Goal: Task Accomplishment & Management: Manage account settings

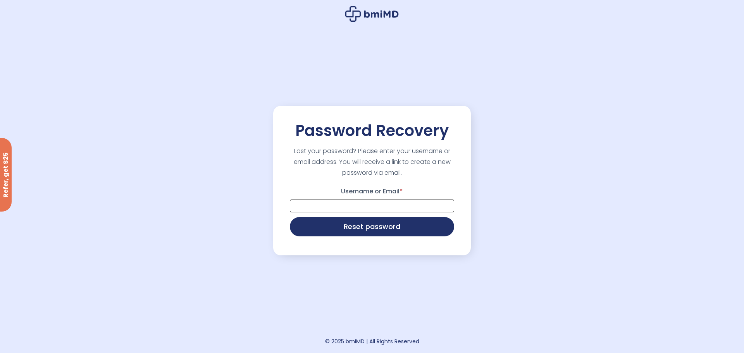
click at [393, 205] on input "Username or Email *" at bounding box center [372, 205] width 164 height 13
paste input "**********"
type input "**********"
click at [398, 221] on button "Reset password" at bounding box center [372, 225] width 164 height 19
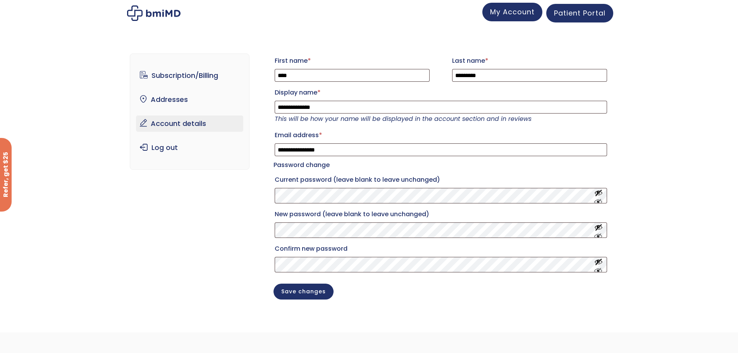
click at [505, 13] on span "My Account" at bounding box center [512, 12] width 45 height 10
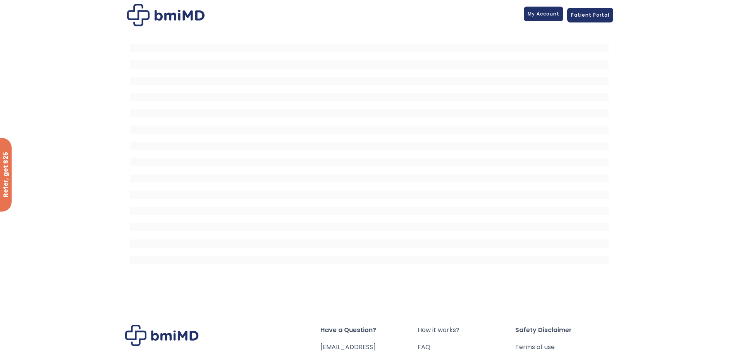
click at [539, 14] on span "My Account" at bounding box center [544, 13] width 32 height 7
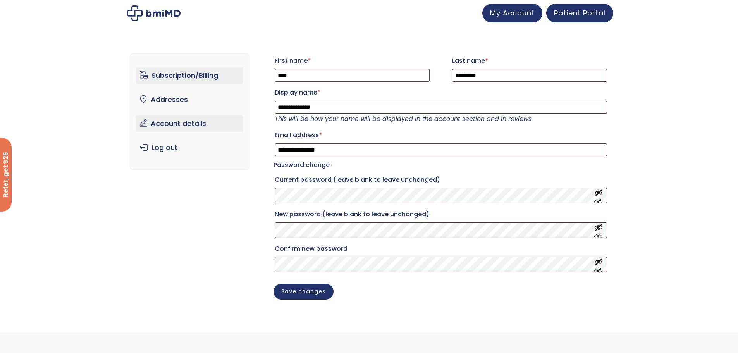
click at [183, 71] on link "Subscription/Billing" at bounding box center [189, 75] width 107 height 16
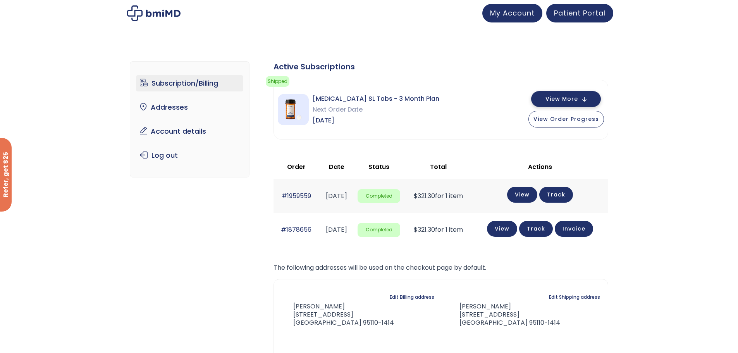
click at [590, 101] on button "View More" at bounding box center [566, 99] width 70 height 16
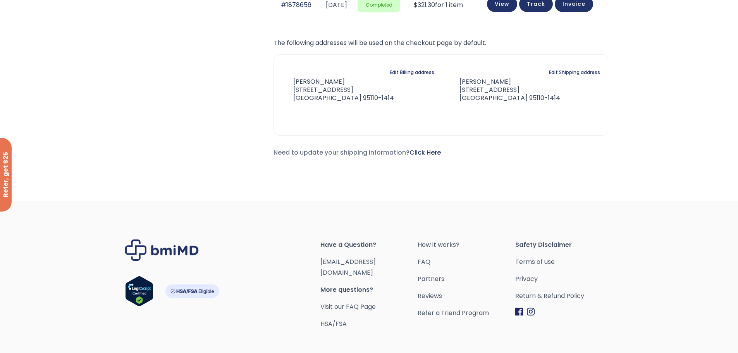
scroll to position [531, 0]
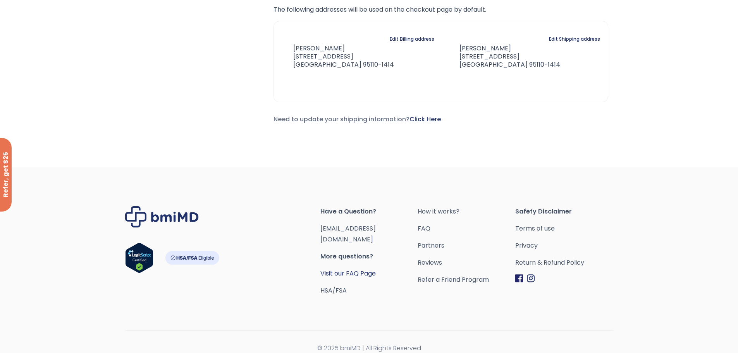
click at [356, 269] on link "Visit our FAQ Page" at bounding box center [347, 273] width 55 height 9
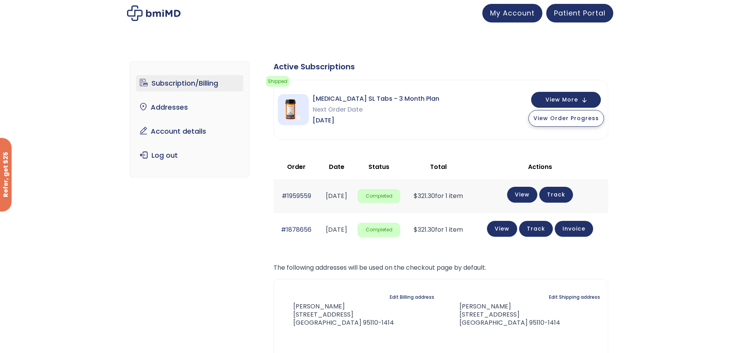
click at [560, 119] on span "View Order Progress" at bounding box center [565, 118] width 65 height 8
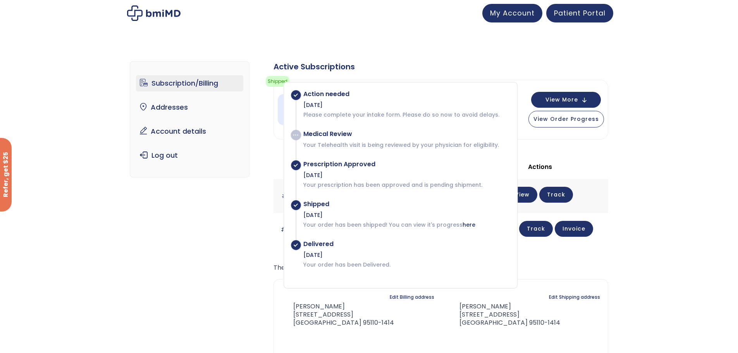
click at [155, 241] on div "Subscription/Billing bmiRewards Addresses Account details Submit a Review Log o…" at bounding box center [369, 225] width 478 height 358
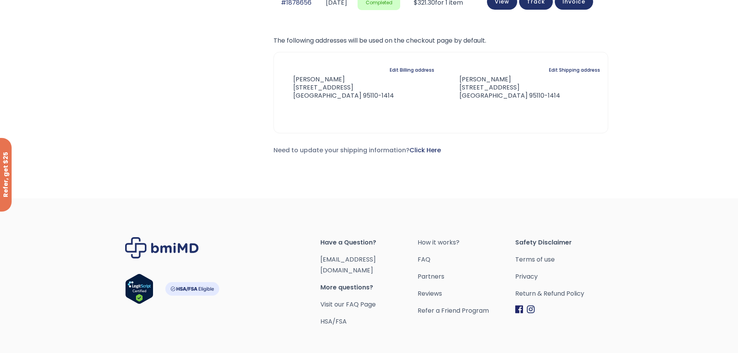
scroll to position [258, 0]
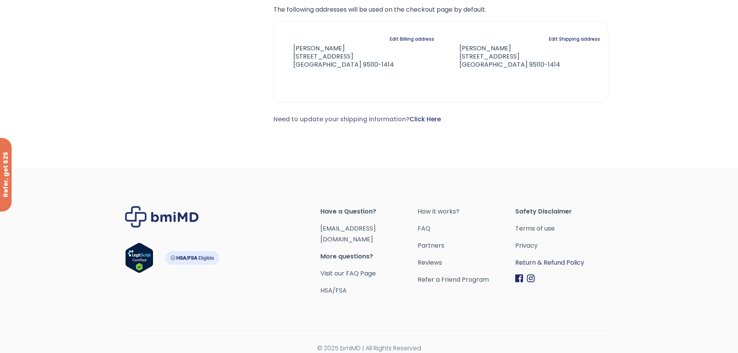
click at [531, 264] on link "Return & Refund Policy" at bounding box center [564, 262] width 98 height 11
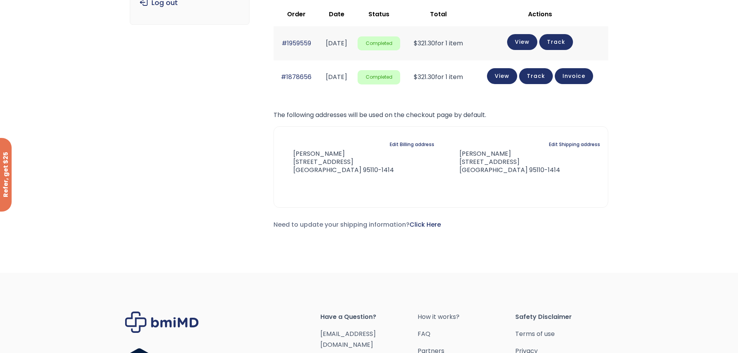
scroll to position [232, 0]
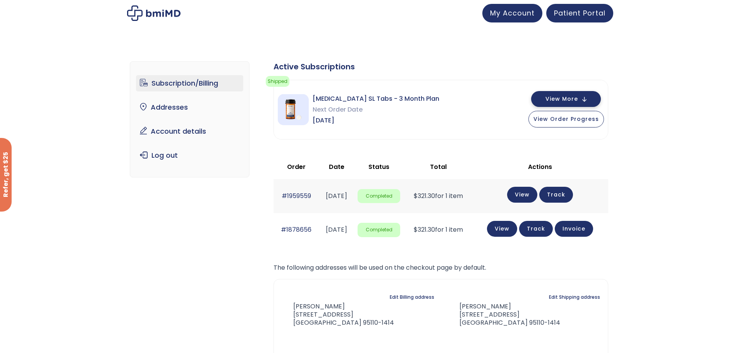
click at [586, 104] on button "View More" at bounding box center [566, 99] width 70 height 16
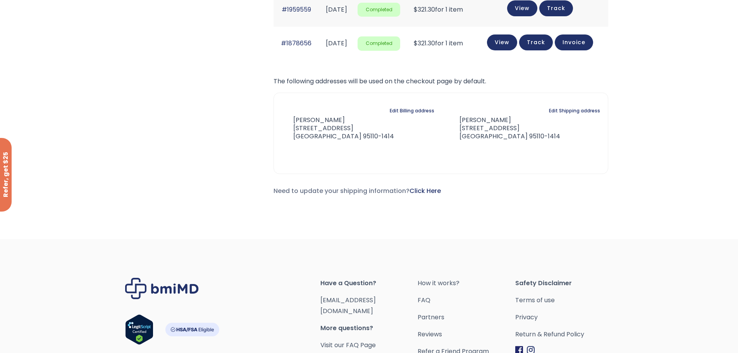
scroll to position [531, 0]
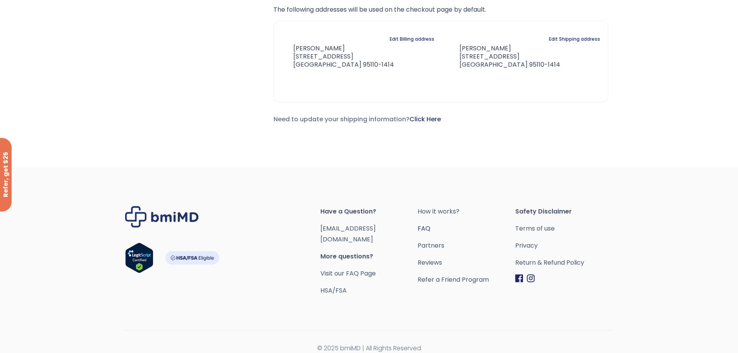
click at [425, 230] on link "FAQ" at bounding box center [467, 228] width 98 height 11
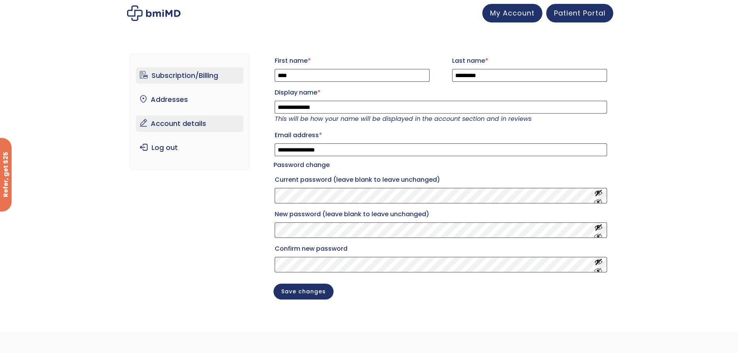
click at [179, 77] on link "Subscription/Billing" at bounding box center [189, 75] width 107 height 16
